Goal: Transaction & Acquisition: Purchase product/service

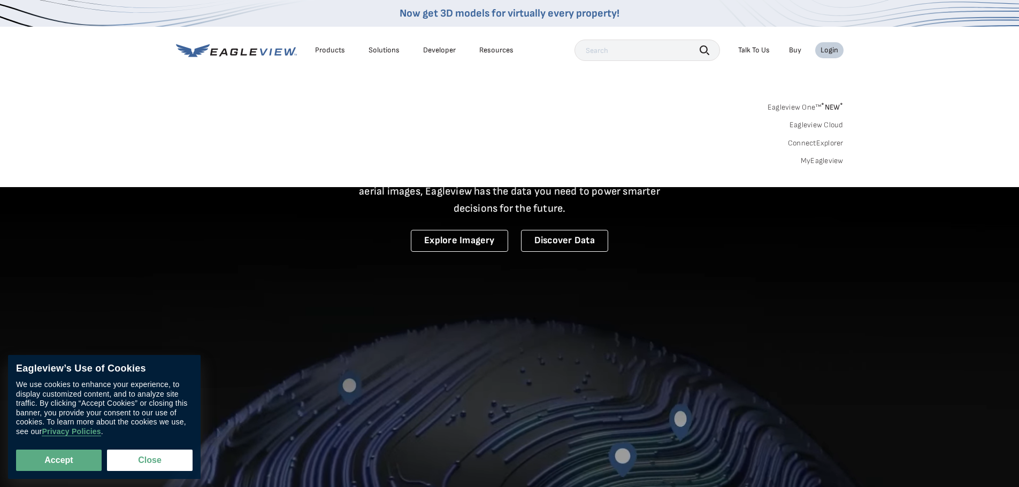
click at [831, 51] on div "Login" at bounding box center [830, 50] width 18 height 10
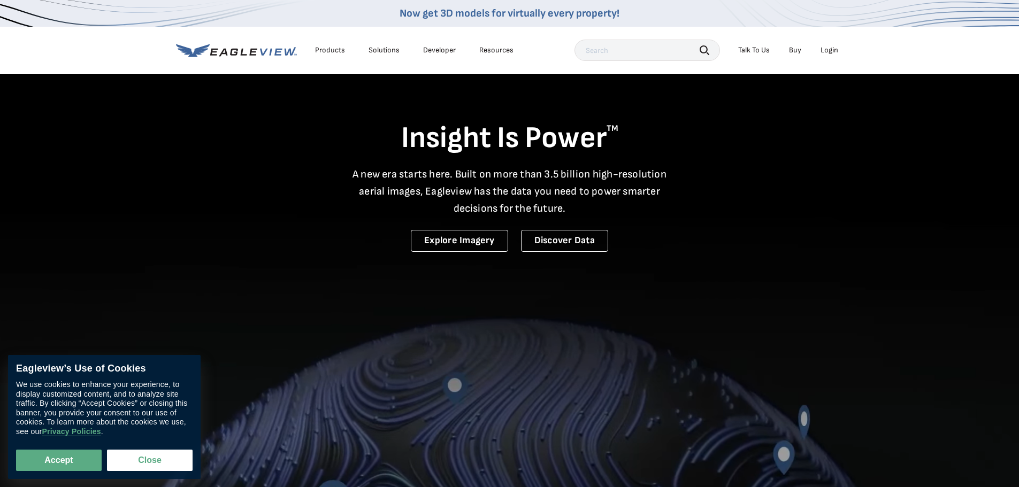
click at [831, 51] on div "Login" at bounding box center [830, 50] width 18 height 10
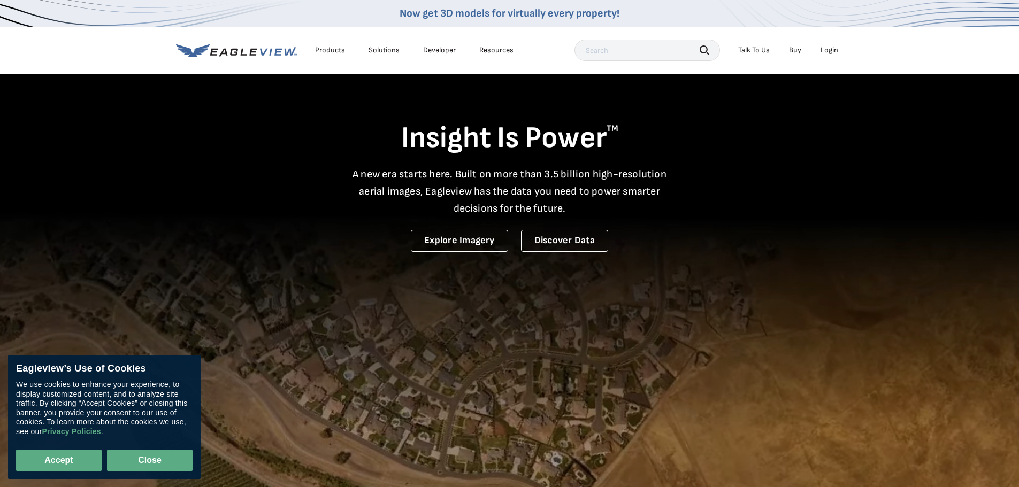
click at [170, 456] on button "Close" at bounding box center [150, 460] width 86 height 21
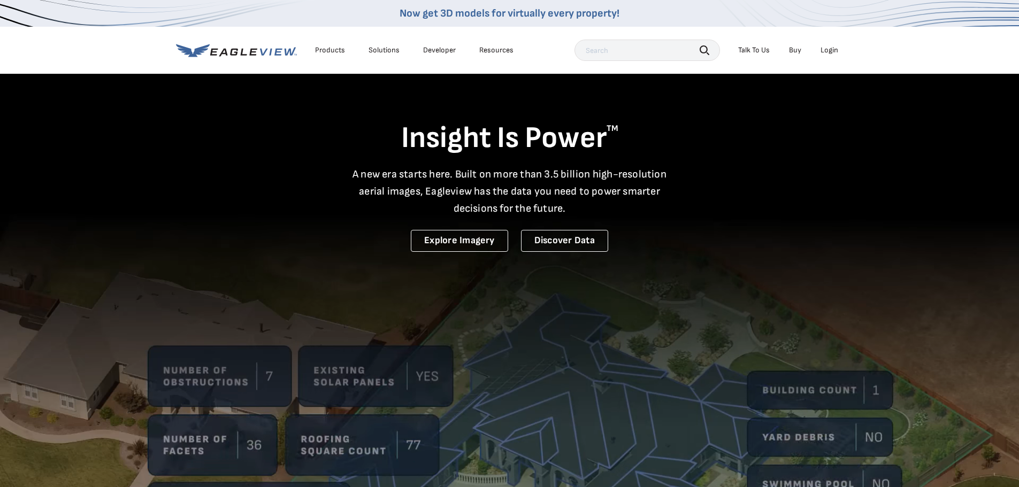
click at [831, 48] on div "Login" at bounding box center [830, 50] width 18 height 10
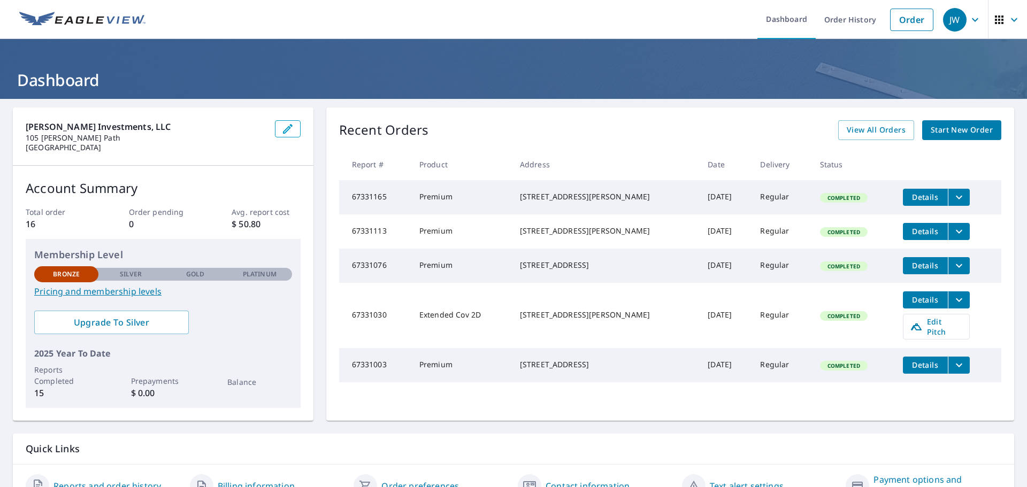
click at [961, 130] on span "Start New Order" at bounding box center [962, 130] width 62 height 13
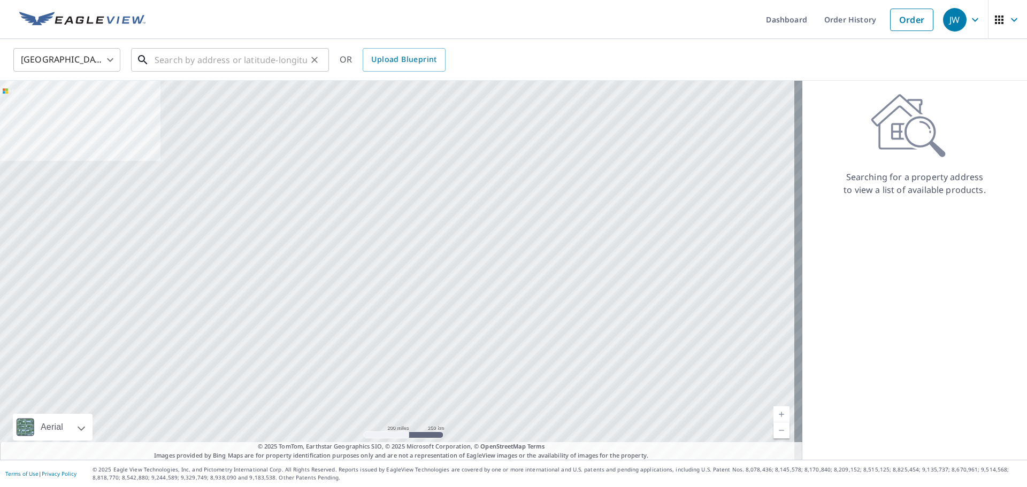
click at [254, 59] on input "text" at bounding box center [231, 60] width 153 height 30
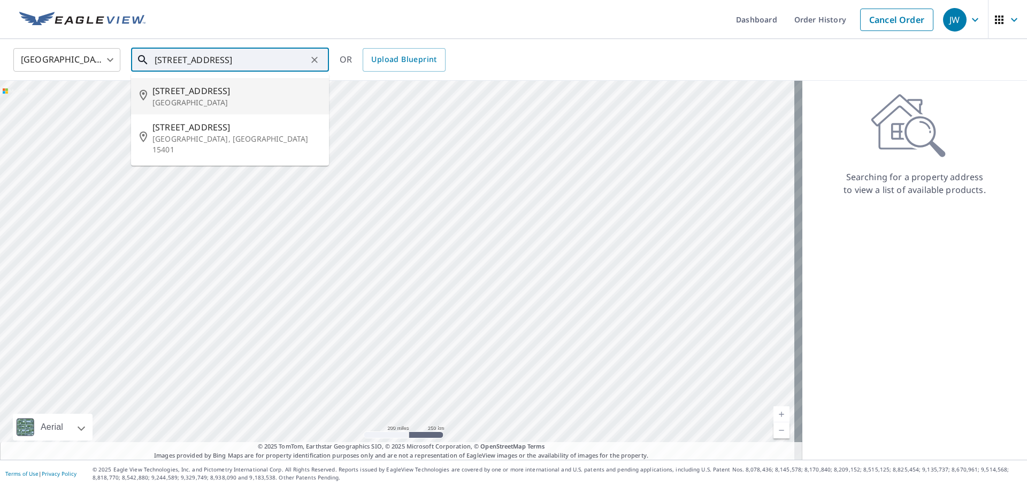
click at [182, 89] on span "638 Morgantown Rd" at bounding box center [237, 91] width 168 height 13
type input "638 Morgantown Rd Franklin, KY 42134"
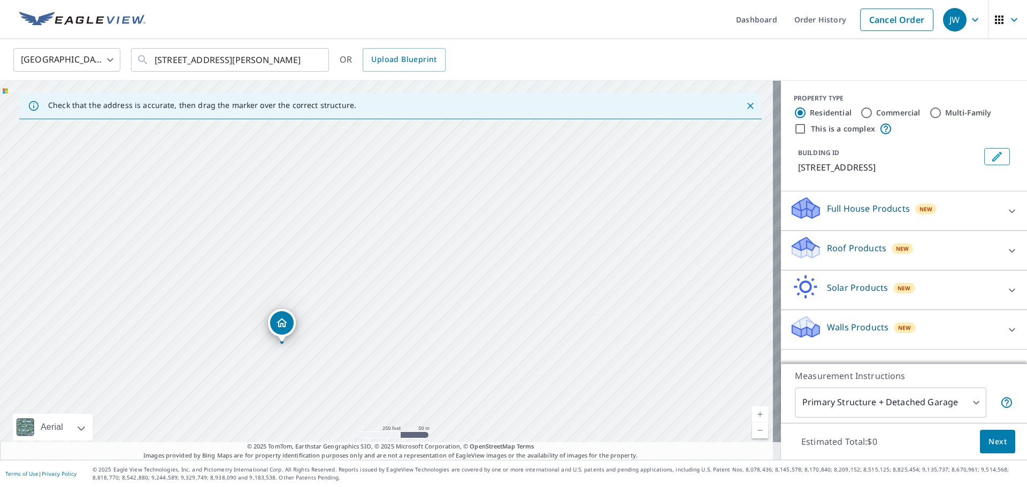
drag, startPoint x: 437, startPoint y: 236, endPoint x: 334, endPoint y: 303, distance: 123.3
click at [334, 303] on div "638 Morgantown Rd Franklin, KY 42134" at bounding box center [390, 270] width 781 height 379
click at [388, 219] on div "638 Morgantown Rd Franklin, KY 42134" at bounding box center [390, 270] width 781 height 379
drag, startPoint x: 384, startPoint y: 247, endPoint x: 444, endPoint y: 134, distance: 127.8
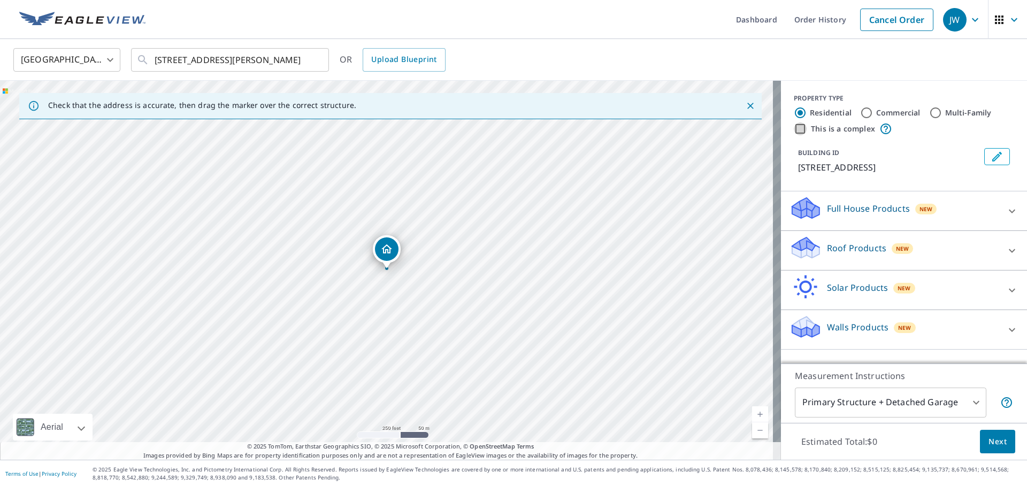
click at [794, 128] on input "This is a complex" at bounding box center [800, 129] width 13 height 13
checkbox input "true"
radio input "false"
radio input "true"
type input "4"
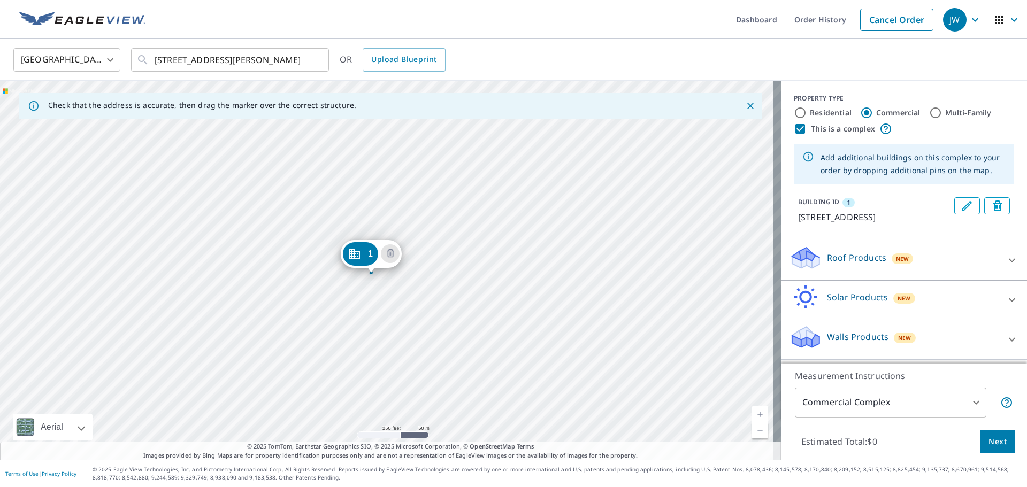
drag, startPoint x: 382, startPoint y: 248, endPoint x: 367, endPoint y: 252, distance: 16.1
drag, startPoint x: 379, startPoint y: 249, endPoint x: 406, endPoint y: 243, distance: 26.8
click at [994, 444] on span "Next" at bounding box center [998, 442] width 18 height 13
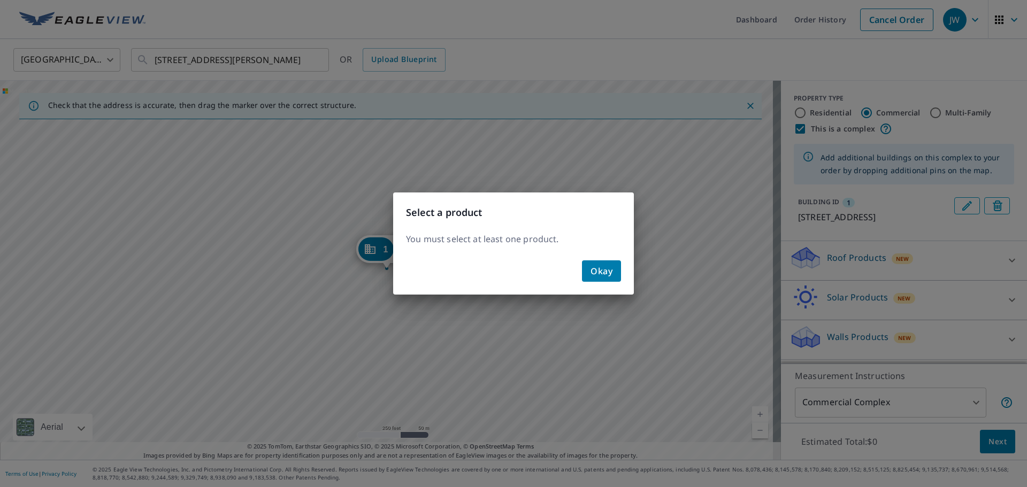
click at [607, 271] on span "Okay" at bounding box center [602, 271] width 22 height 15
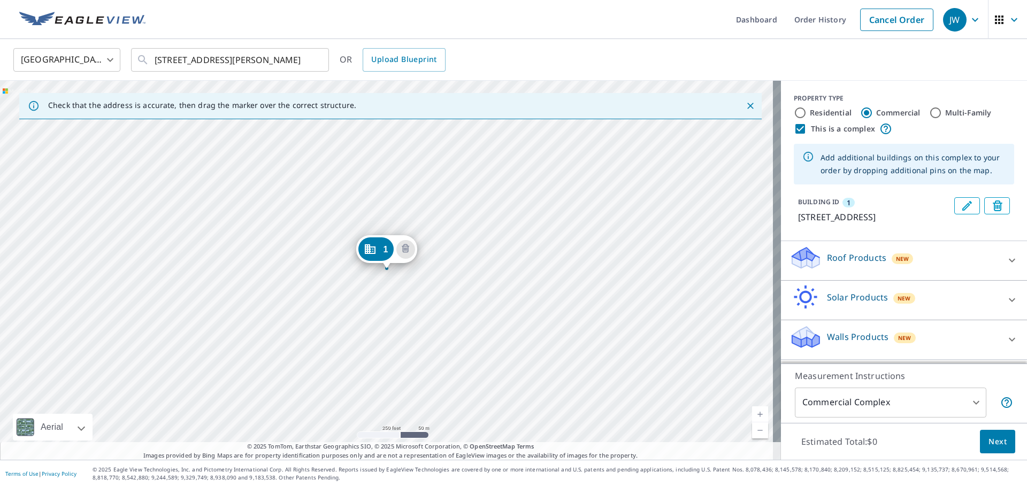
click at [801, 260] on icon at bounding box center [806, 254] width 27 height 13
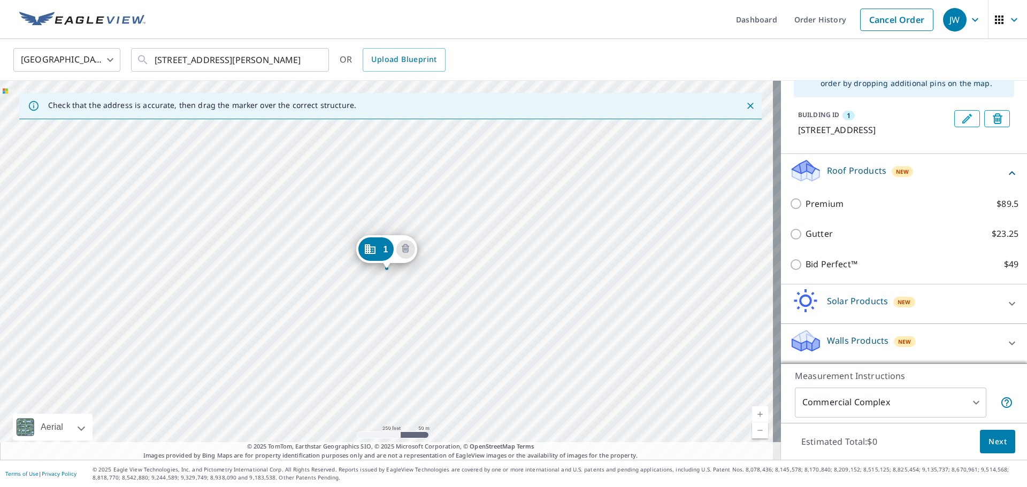
scroll to position [100, 0]
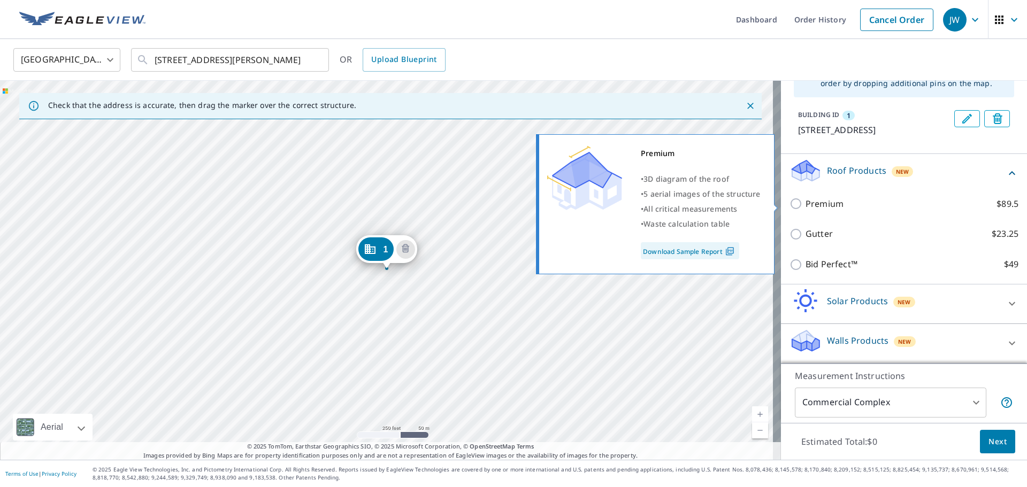
click at [790, 203] on input "Premium $89.5" at bounding box center [798, 203] width 16 height 13
checkbox input "true"
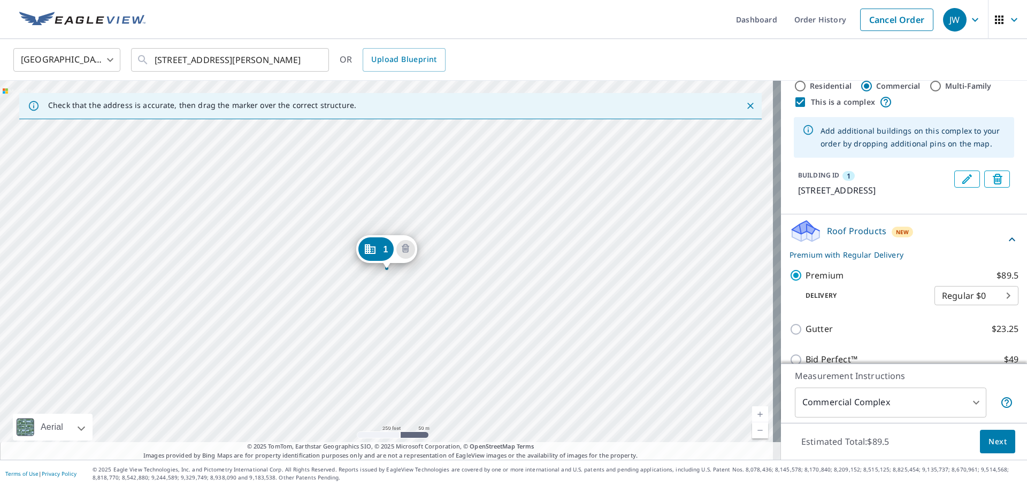
scroll to position [26, 0]
click at [402, 268] on div "1 638 Morgantown Rd Franklin, KY 42134" at bounding box center [386, 251] width 61 height 33
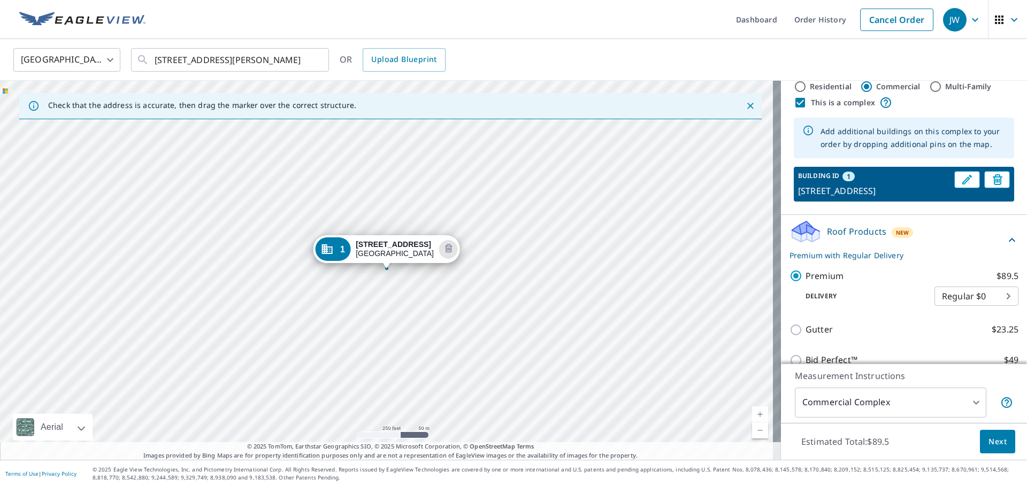
click at [402, 268] on div "1 638 Morgantown Rd Franklin, KY 42134" at bounding box center [386, 251] width 147 height 33
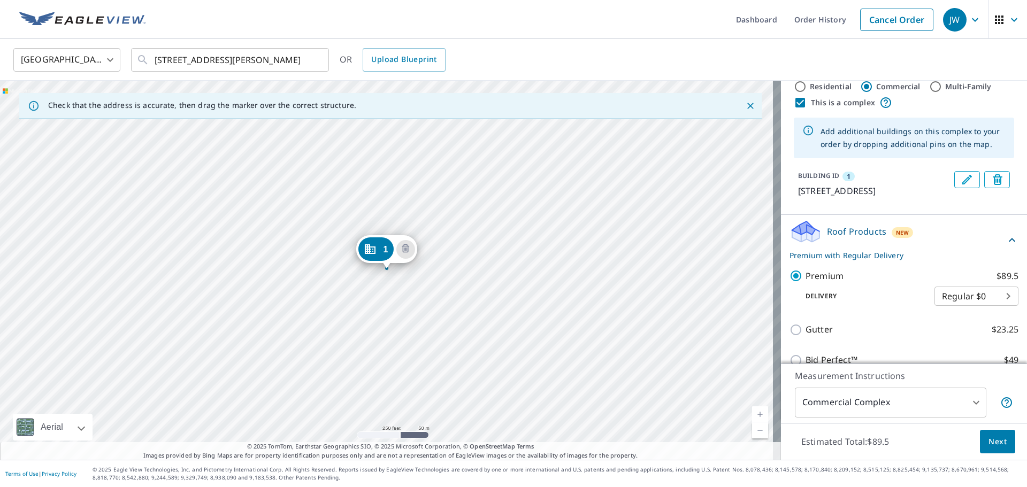
click at [402, 268] on div "1 638 Morgantown Rd Franklin, KY 42134" at bounding box center [386, 251] width 61 height 33
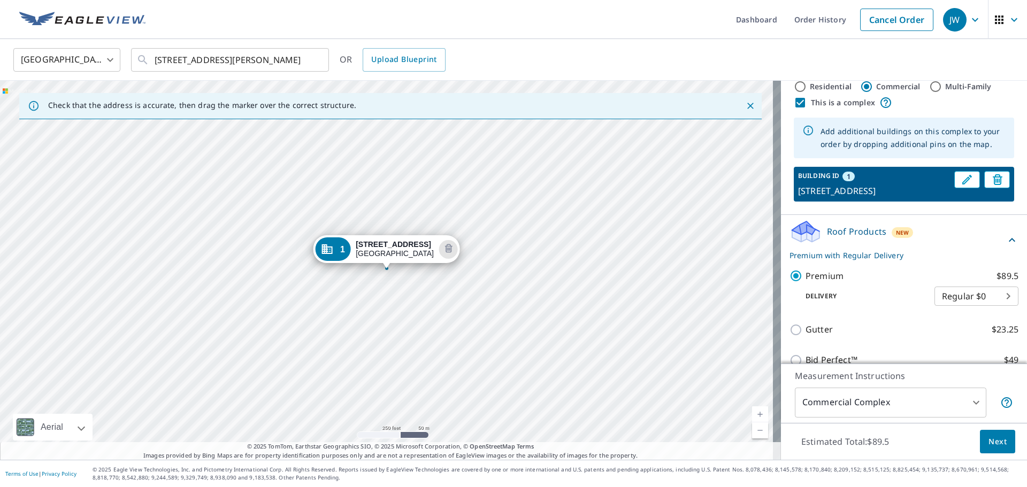
click at [402, 268] on div "1 638 Morgantown Rd Franklin, KY 42134" at bounding box center [386, 251] width 147 height 33
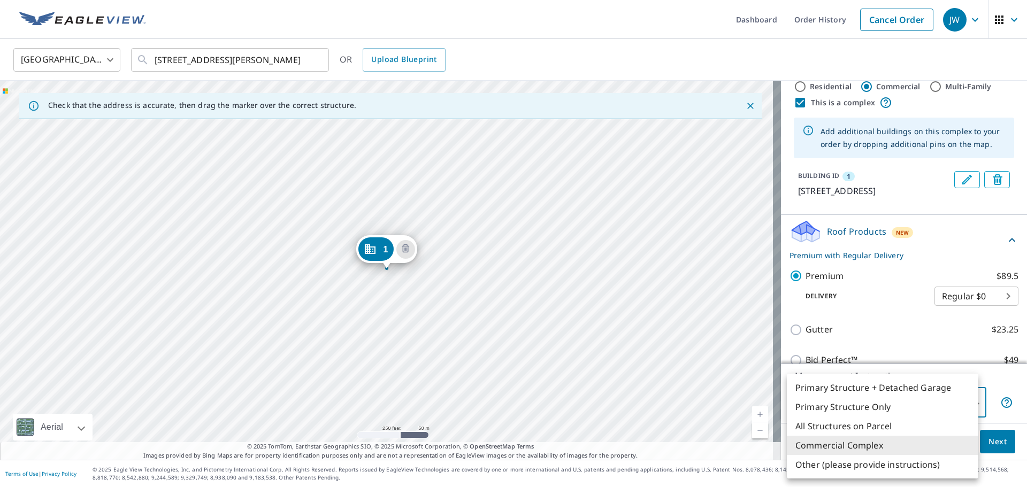
click at [971, 400] on body "JW JW Dashboard Order History Cancel Order JW United States US ​ 638 Morgantown…" at bounding box center [513, 243] width 1027 height 487
click at [851, 446] on li "Commercial Complex" at bounding box center [883, 445] width 192 height 19
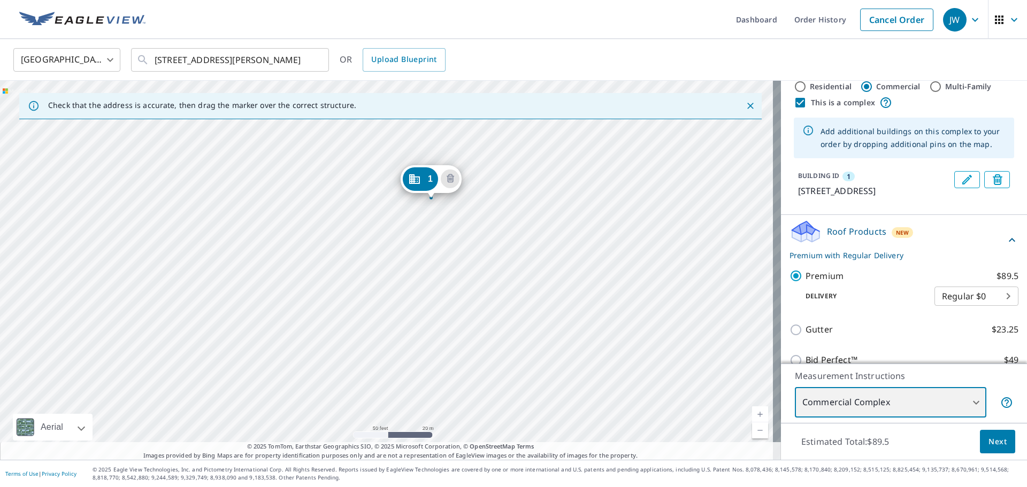
drag, startPoint x: 481, startPoint y: 284, endPoint x: 633, endPoint y: 382, distance: 180.6
click at [633, 382] on div "1 638 Morgantown Rd Franklin, KY 42134" at bounding box center [390, 270] width 781 height 379
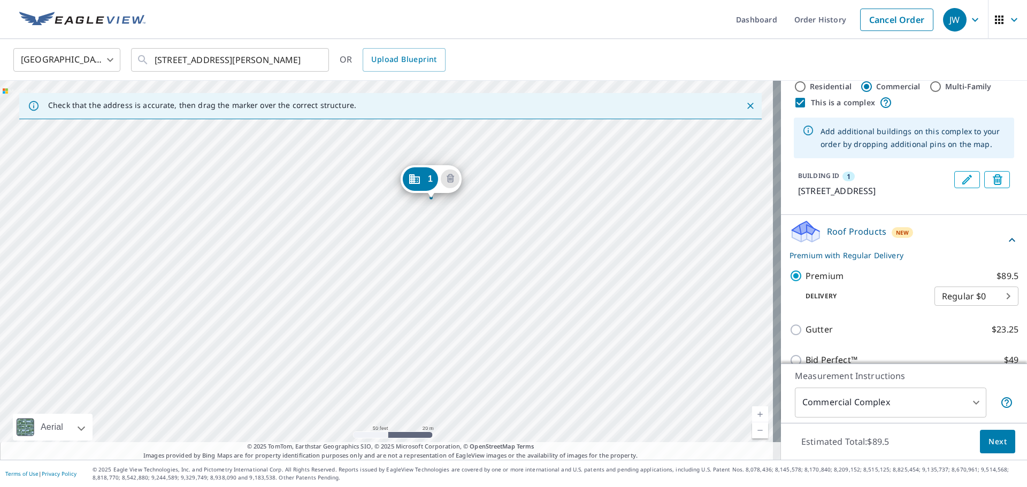
click at [889, 132] on div "Add additional buildings on this complex to your order by dropping additional p…" at bounding box center [913, 138] width 185 height 34
click at [961, 181] on icon "Edit building 1" at bounding box center [967, 179] width 13 height 13
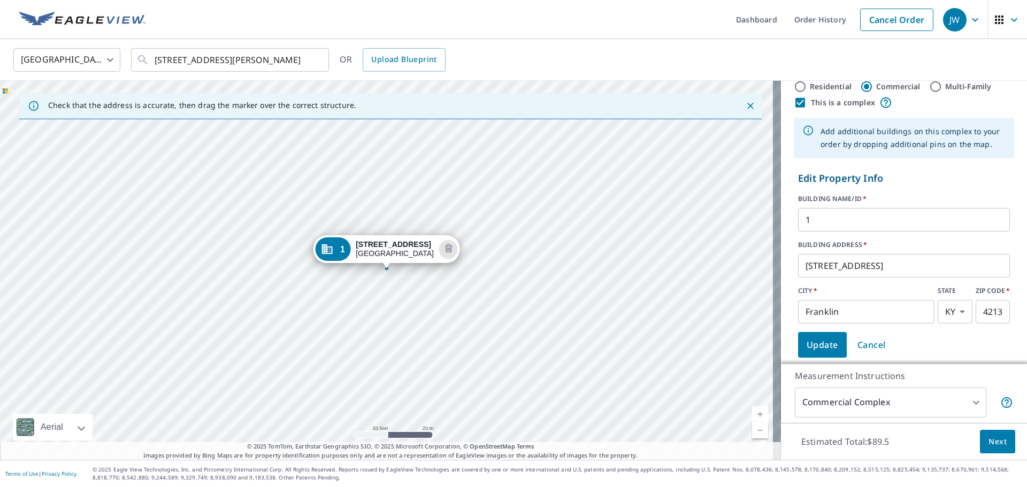
click at [862, 342] on span "Cancel" at bounding box center [872, 345] width 28 height 15
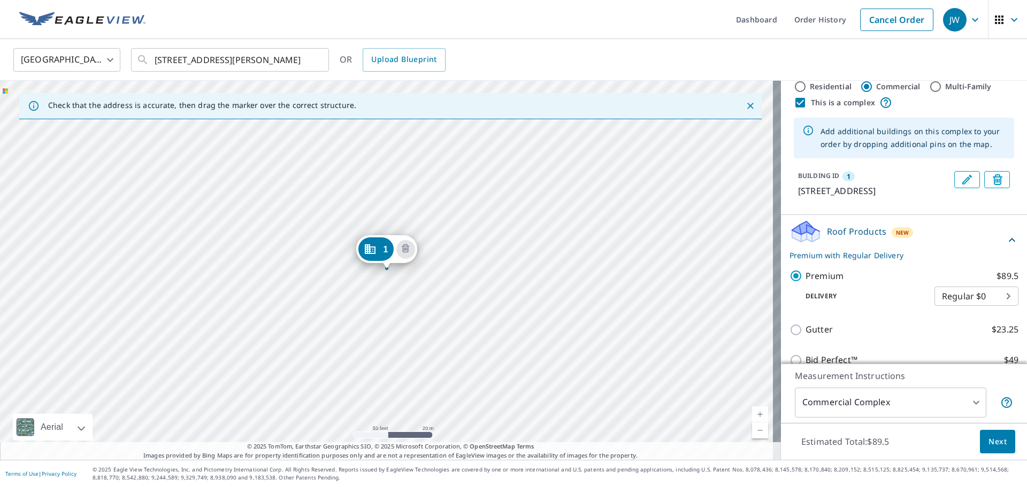
click at [752, 432] on link "Current Level 19, Zoom Out" at bounding box center [760, 431] width 16 height 16
click at [745, 106] on icon "Close" at bounding box center [750, 106] width 11 height 11
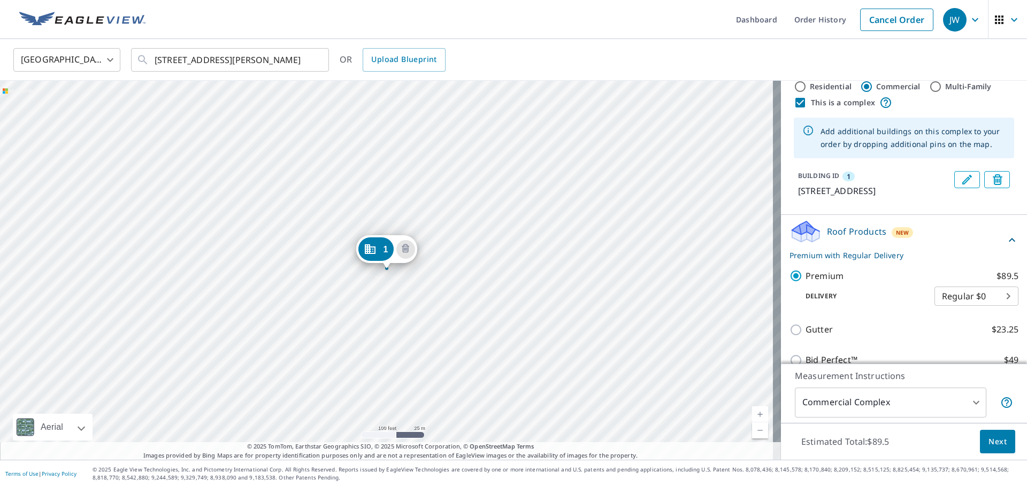
click at [568, 268] on div "1 638 Morgantown Rd Franklin, KY 42134" at bounding box center [390, 270] width 781 height 379
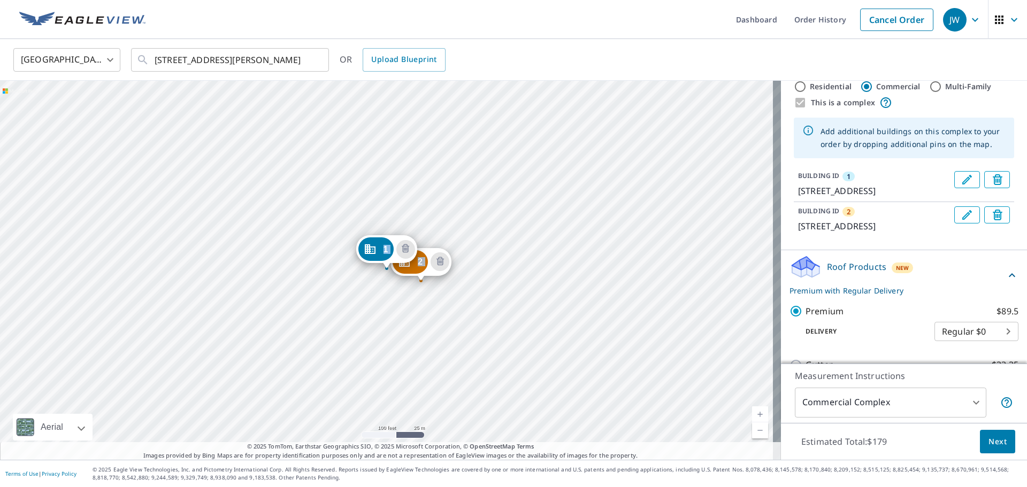
drag, startPoint x: 561, startPoint y: 247, endPoint x: 415, endPoint y: 263, distance: 147.4
click at [452, 240] on div "2 638 Morgantown Rd Franklin, KY 42134 1 638 Morgantown Rd Franklin, KY 42134" at bounding box center [390, 270] width 781 height 379
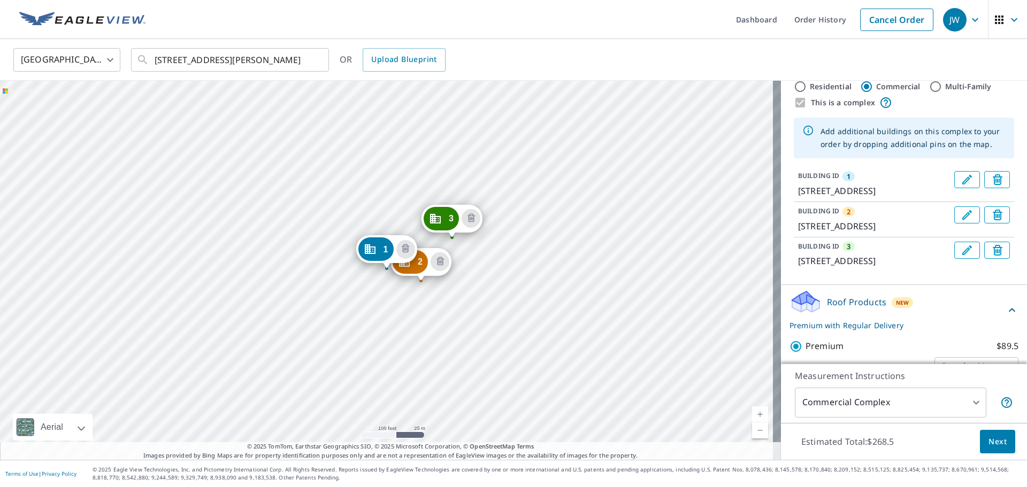
click at [318, 246] on div "2 638 Morgantown Rd Franklin, KY 42134 3 638 Morgantown Rd Franklin, KY 42134 1…" at bounding box center [390, 270] width 781 height 379
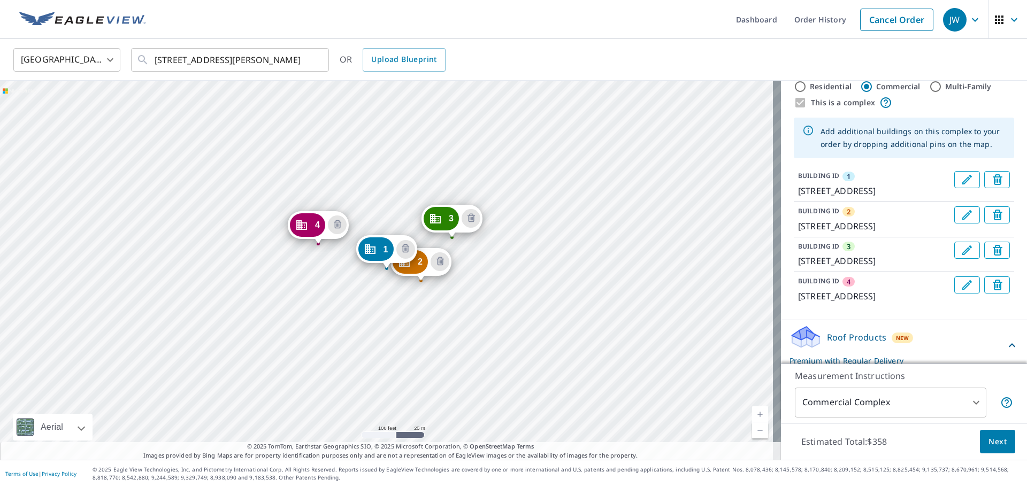
click at [332, 276] on div "2 638 Morgantown Rd Franklin, KY 42134 3 638 Morgantown Rd Franklin, KY 42134 4…" at bounding box center [390, 270] width 781 height 379
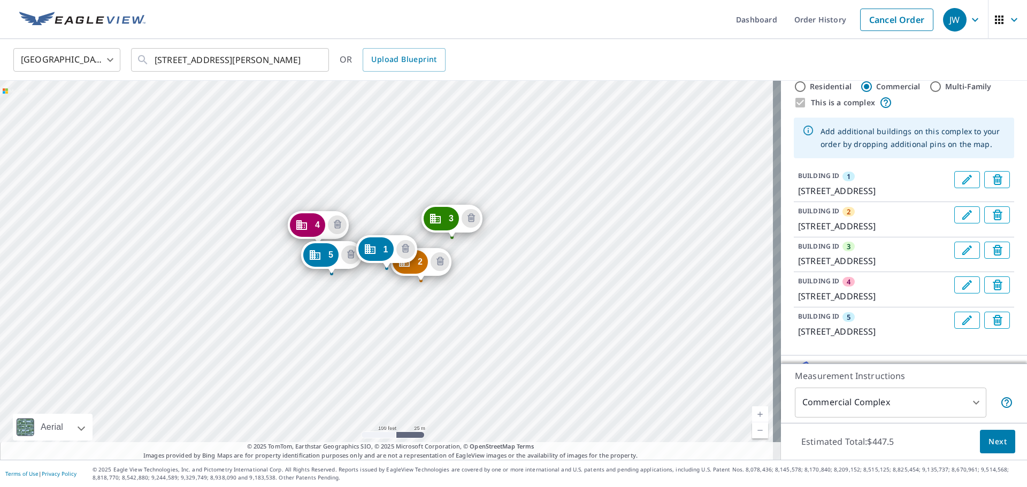
click at [343, 340] on div "2 638 Morgantown Rd Franklin, KY 42134 3 638 Morgantown Rd Franklin, KY 42134 4…" at bounding box center [390, 270] width 781 height 379
click at [397, 336] on div "2 638 Morgantown Rd Franklin, KY 42134 3 638 Morgantown Rd Franklin, KY 42134 4…" at bounding box center [390, 270] width 781 height 379
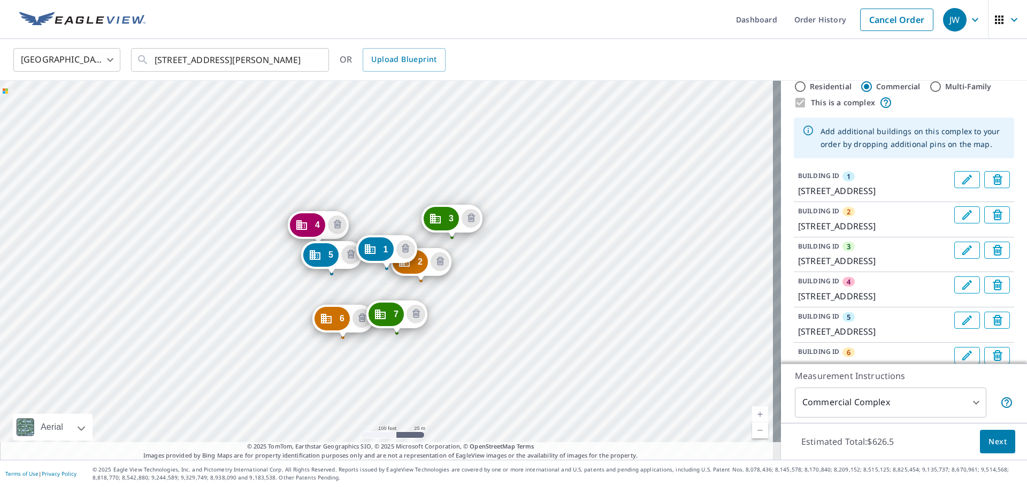
click at [450, 334] on div "2 638 Morgantown Rd Franklin, KY 42134 3 638 Morgantown Rd Franklin, KY 42134 4…" at bounding box center [390, 270] width 781 height 379
click at [468, 313] on icon "Delete building 8" at bounding box center [468, 312] width 3 height 3
click at [415, 315] on icon "Delete building 7" at bounding box center [415, 314] width 3 height 3
click at [365, 318] on icon "Delete building 6" at bounding box center [362, 318] width 7 height 9
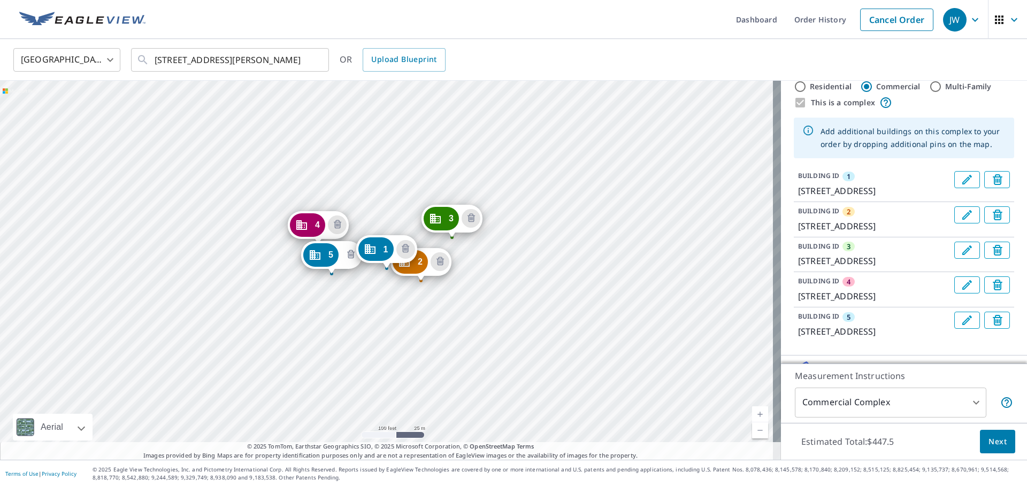
click at [351, 256] on icon "Delete building 5" at bounding box center [350, 254] width 3 height 3
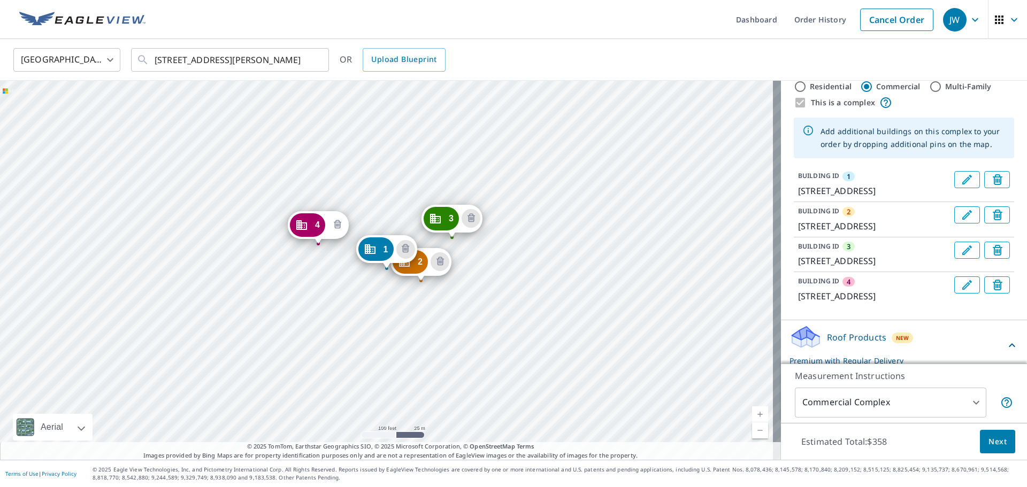
click at [337, 224] on icon "Delete building 4" at bounding box center [337, 224] width 3 height 3
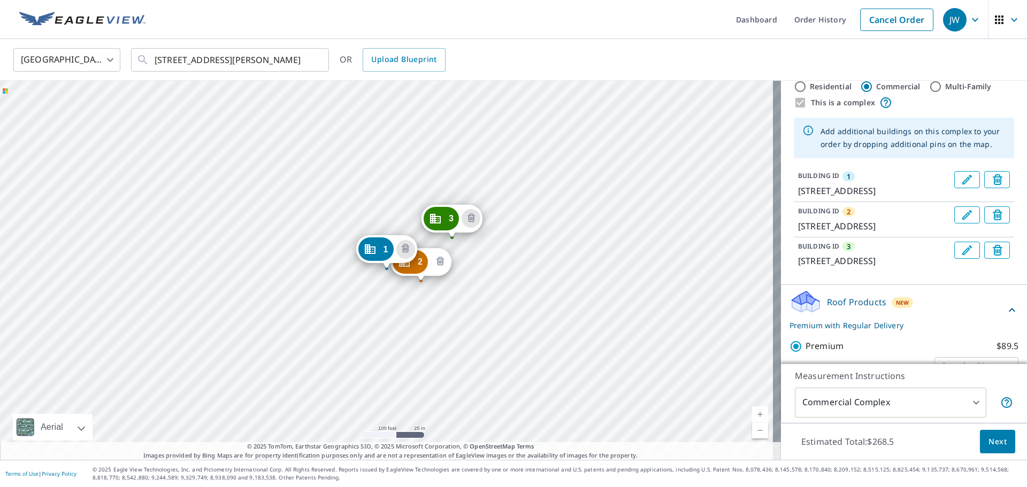
click at [443, 262] on icon "Delete building 2" at bounding box center [440, 261] width 7 height 9
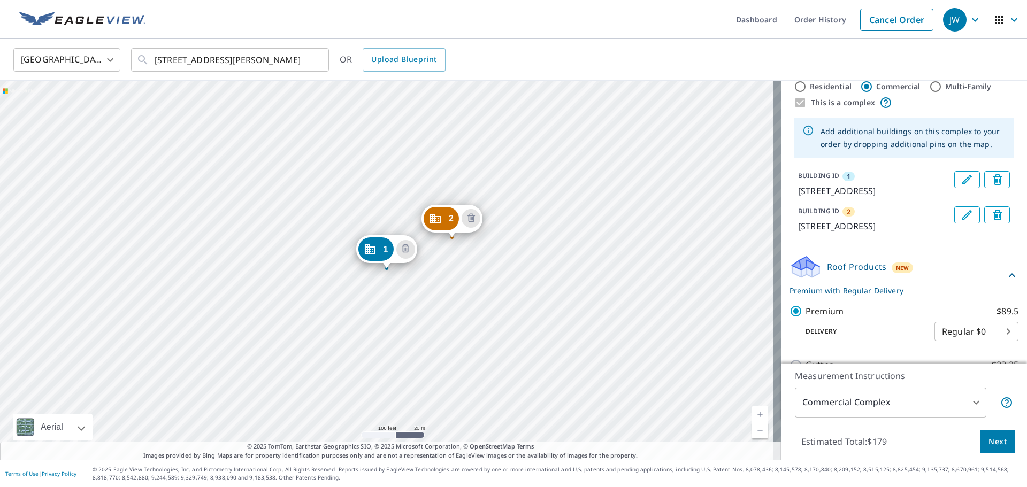
click at [401, 319] on div "2 638 Morgantown Rd Franklin, KY 42134 1 638 Morgantown Rd Franklin, KY 42134" at bounding box center [390, 270] width 781 height 379
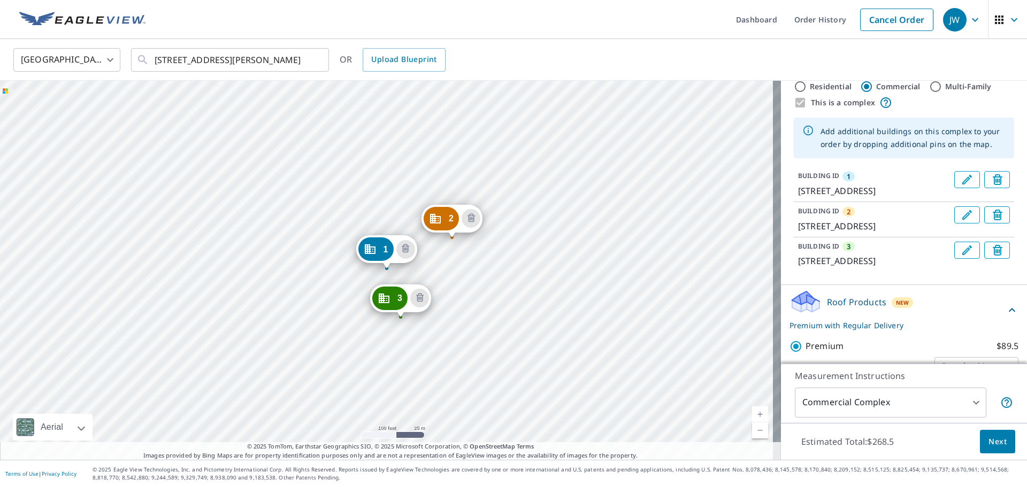
click at [400, 323] on div "2 638 Morgantown Rd Franklin, KY 42134 3 638 Morgantown Rd Franklin, KY 42134 1…" at bounding box center [390, 270] width 781 height 379
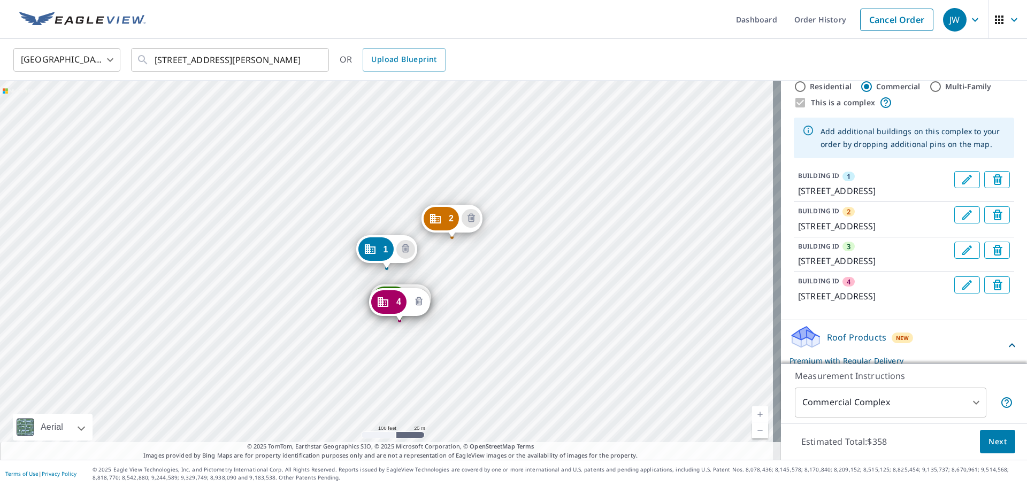
click at [414, 303] on icon "Delete building 4" at bounding box center [419, 302] width 13 height 13
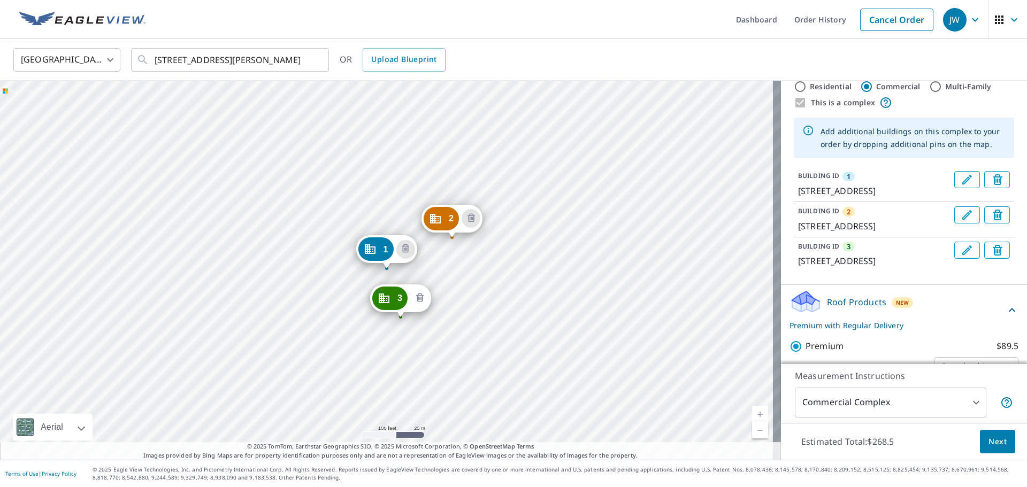
click at [417, 302] on icon "Delete building 3" at bounding box center [420, 298] width 13 height 13
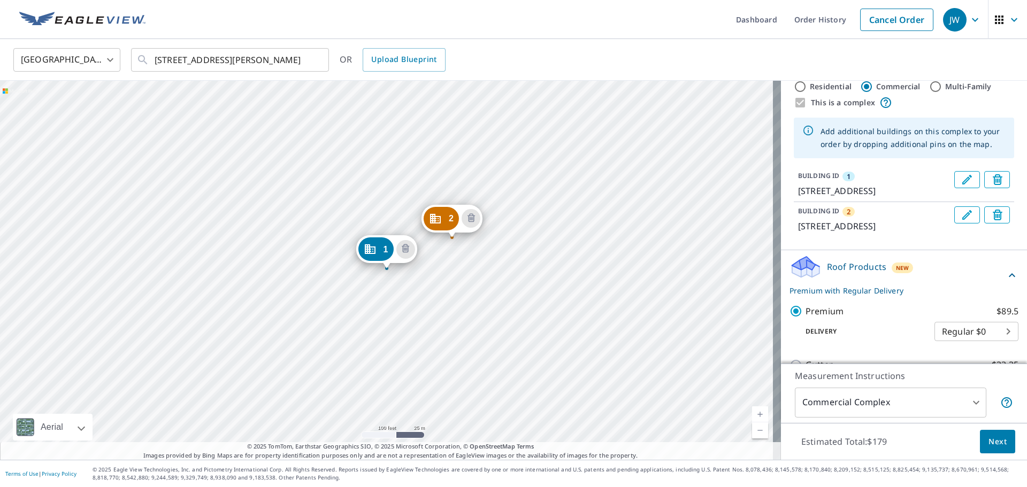
click at [400, 332] on div "2 638 Morgantown Rd Franklin, KY 42134 1 638 Morgantown Rd Franklin, KY 42134" at bounding box center [390, 270] width 781 height 379
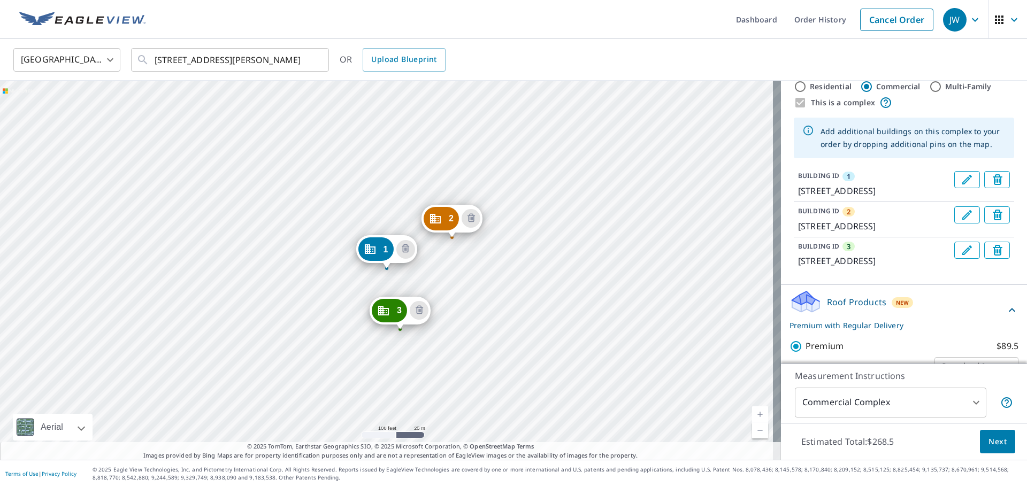
click at [992, 441] on span "Next" at bounding box center [998, 442] width 18 height 13
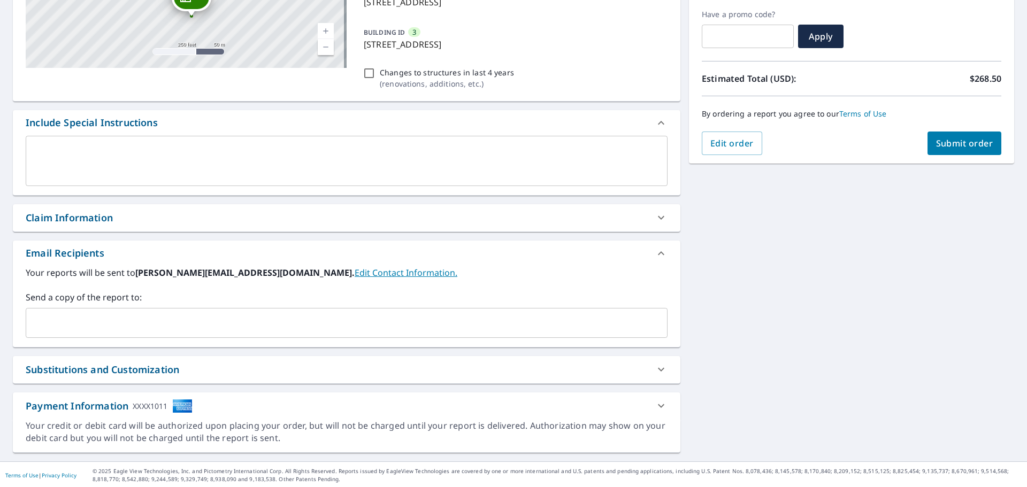
scroll to position [210, 0]
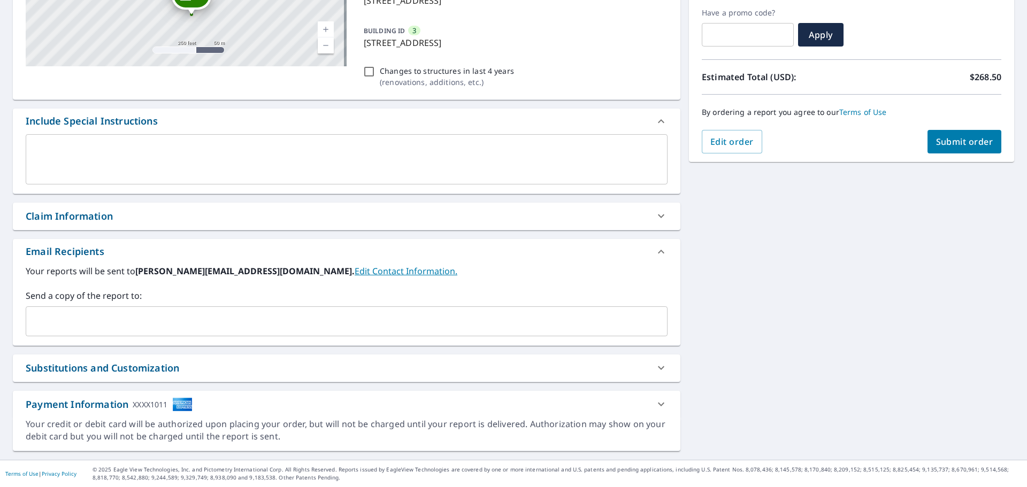
click at [256, 316] on input "text" at bounding box center [339, 321] width 616 height 20
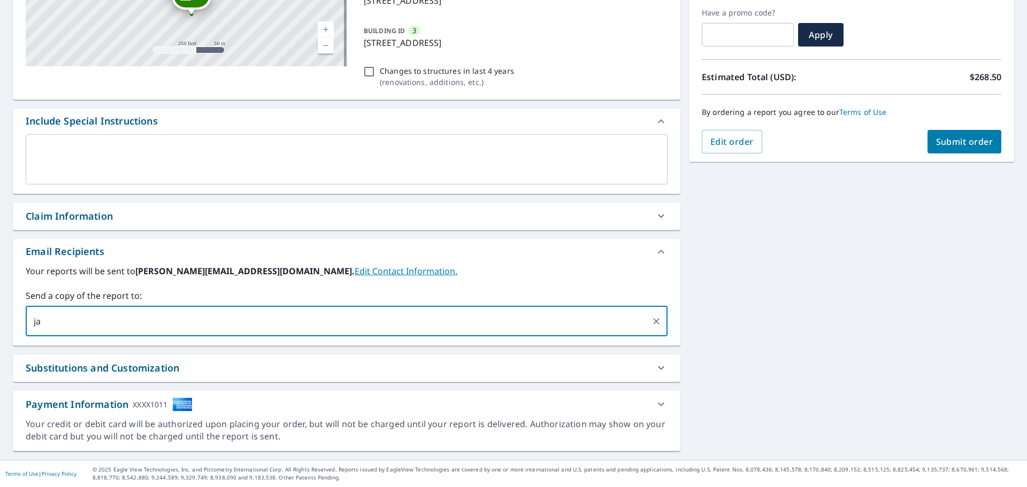
type input "j"
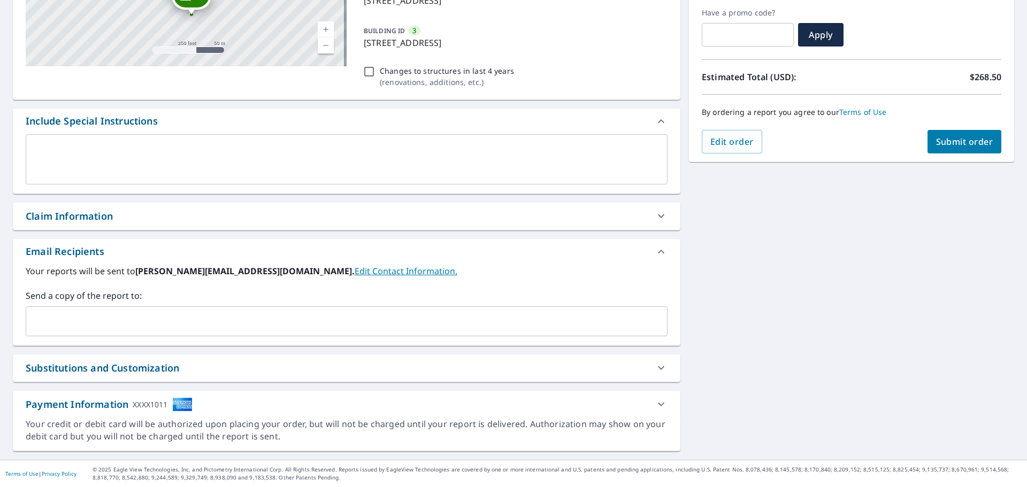
click at [128, 318] on input "text" at bounding box center [339, 321] width 616 height 20
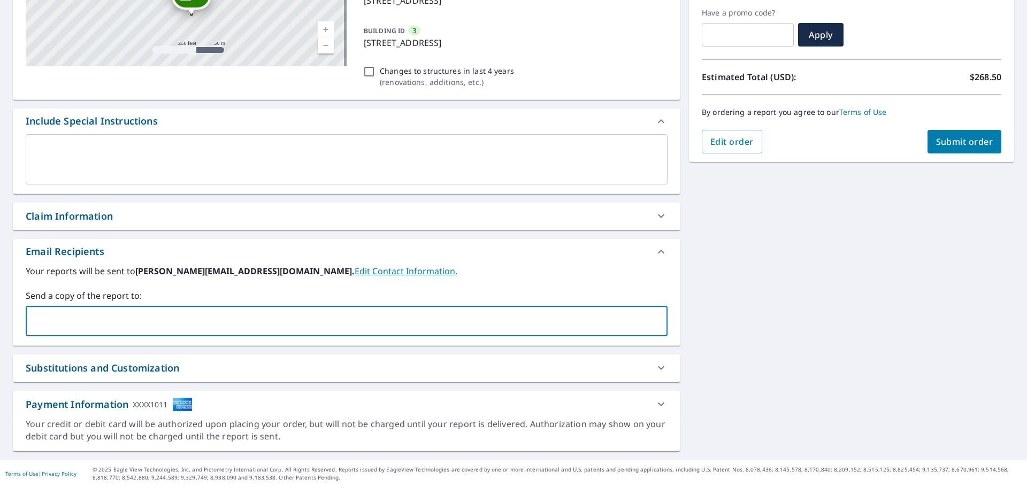
paste input "jay@hollowayinvestmentsllc.com"
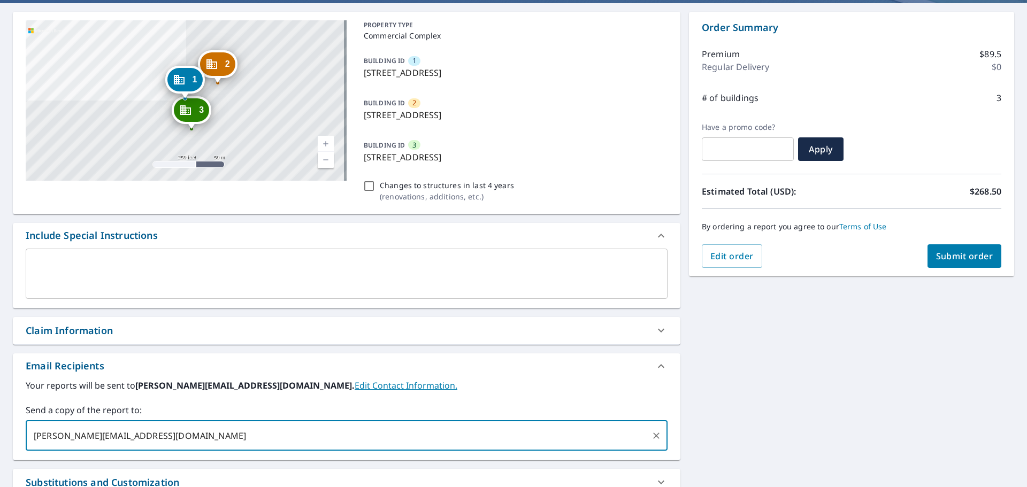
scroll to position [90, 0]
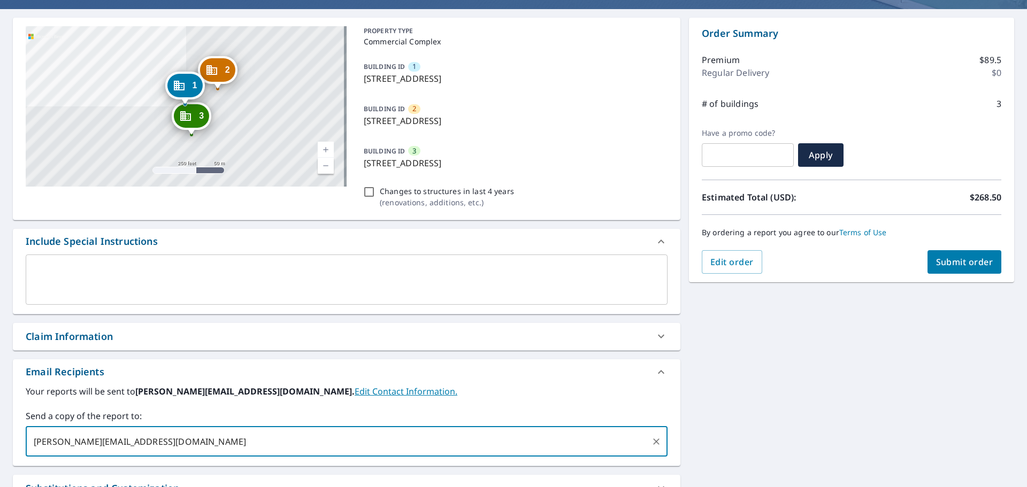
type input "jay@hollowayinvestmentsllc.com"
click at [950, 258] on span "Submit order" at bounding box center [964, 262] width 57 height 12
